Goal: Task Accomplishment & Management: Manage account settings

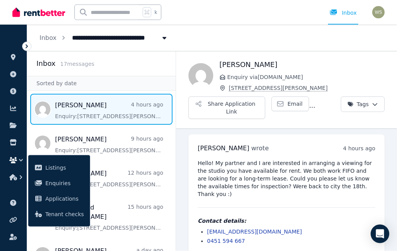
scroll to position [31, 0]
click at [55, 198] on span "Applications" at bounding box center [64, 198] width 38 height 9
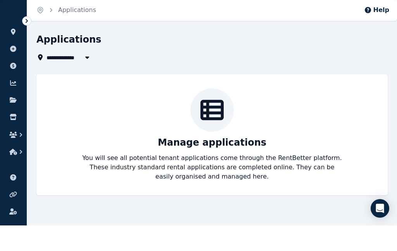
click at [84, 78] on button "button" at bounding box center [87, 82] width 14 height 9
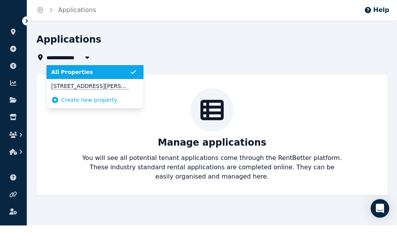
click at [87, 108] on span "[STREET_ADDRESS][PERSON_NAME]" at bounding box center [90, 112] width 78 height 8
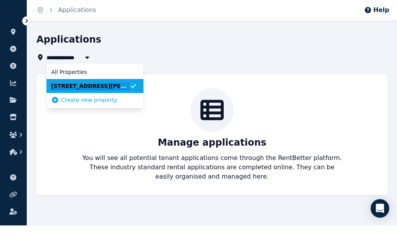
type input "**********"
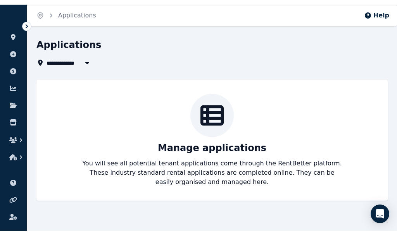
click at [9, 153] on button "button" at bounding box center [13, 160] width 14 height 14
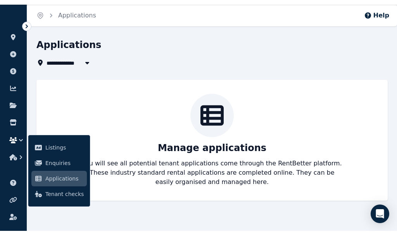
click at [54, 175] on link "Enquiries" at bounding box center [58, 182] width 55 height 15
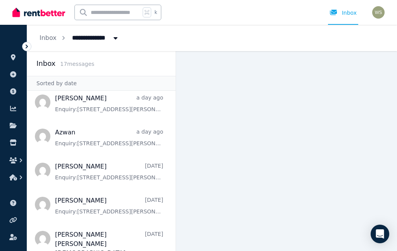
scroll to position [240, 0]
